Goal: Transaction & Acquisition: Purchase product/service

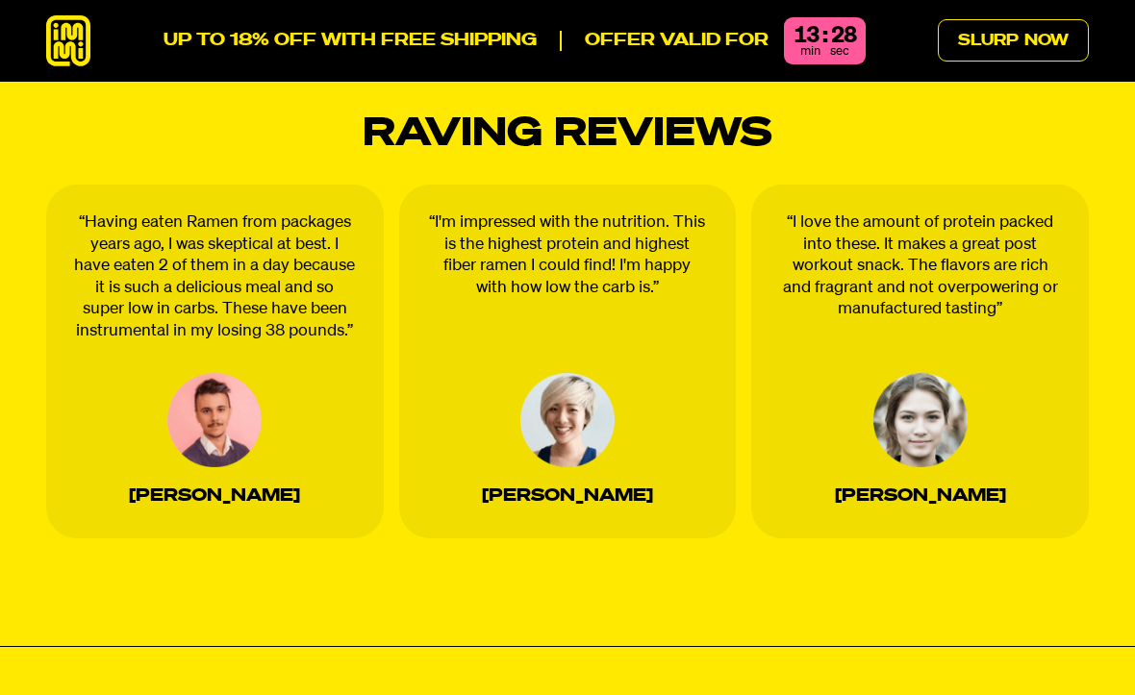
scroll to position [3443, 0]
